Goal: Find specific page/section: Find specific page/section

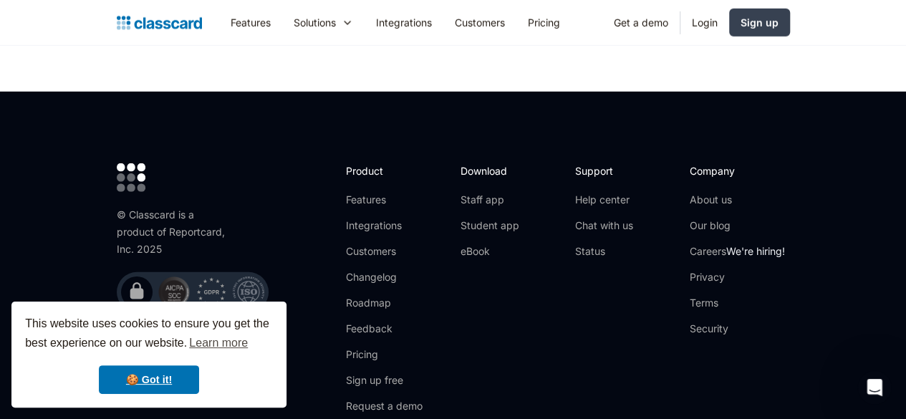
scroll to position [4809, 0]
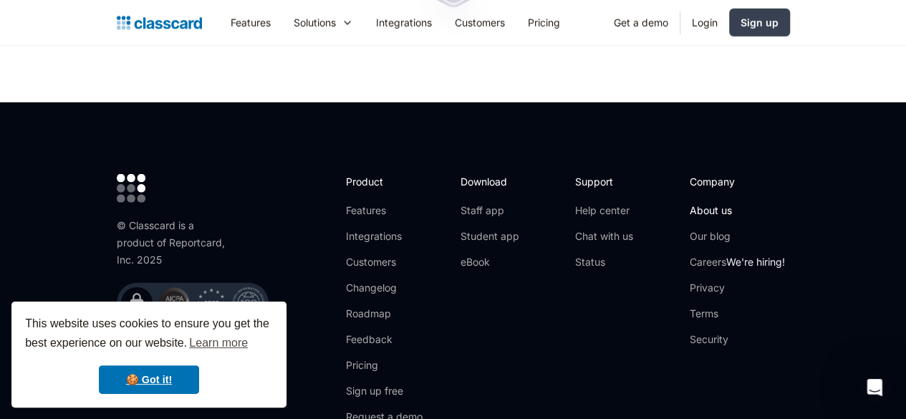
click at [764, 203] on link "About us" at bounding box center [737, 210] width 95 height 14
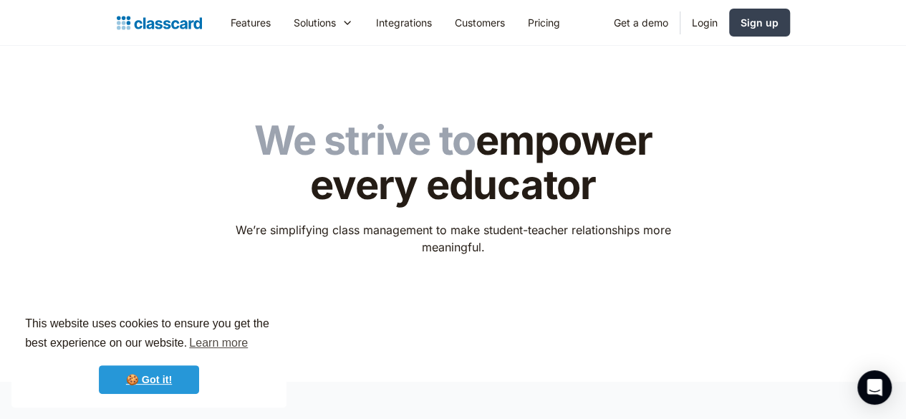
click at [168, 389] on link "🍪 Got it!" at bounding box center [149, 379] width 100 height 29
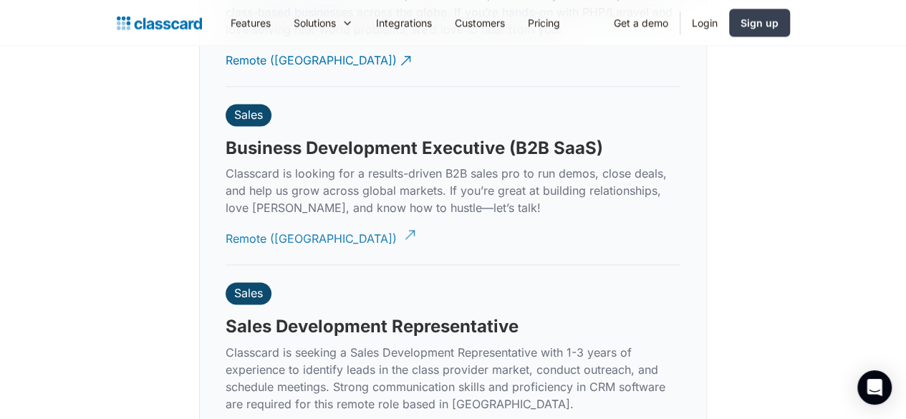
scroll to position [3741, 0]
click at [377, 315] on h3 "Sales Development Representative" at bounding box center [372, 325] width 293 height 21
click at [254, 315] on h3 "Sales Development Representative" at bounding box center [372, 325] width 293 height 21
